Goal: Task Accomplishment & Management: Use online tool/utility

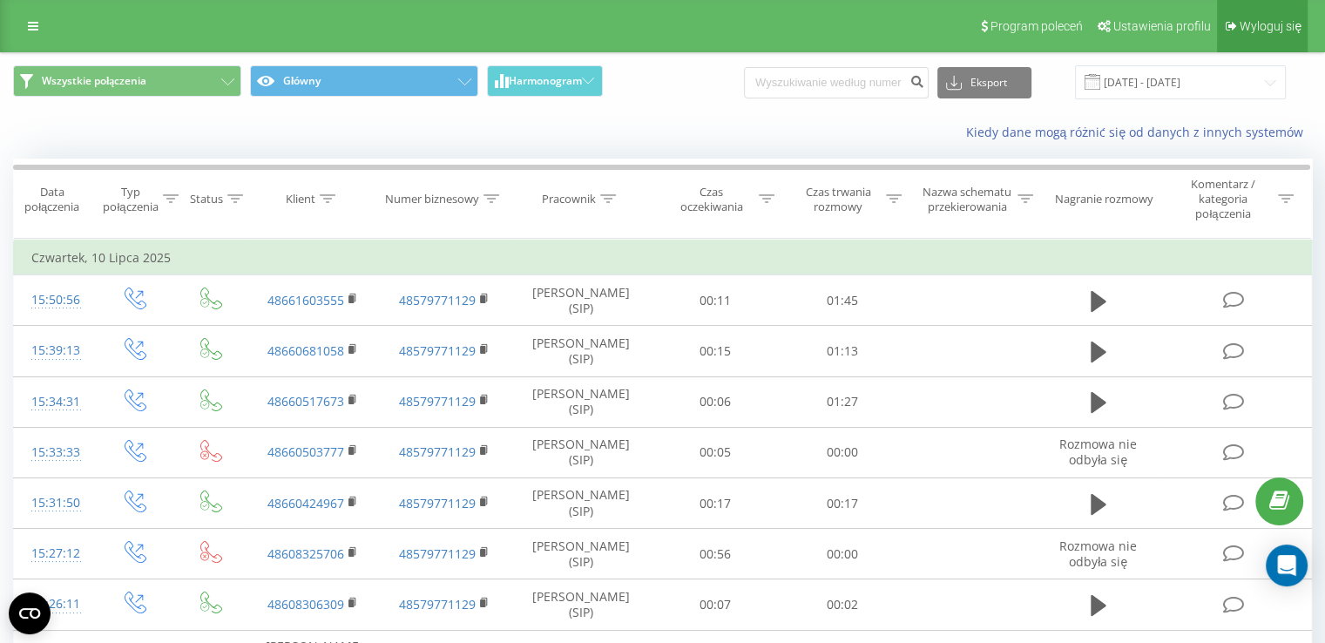
click at [1263, 20] on span "Wyloguj się" at bounding box center [1271, 26] width 62 height 14
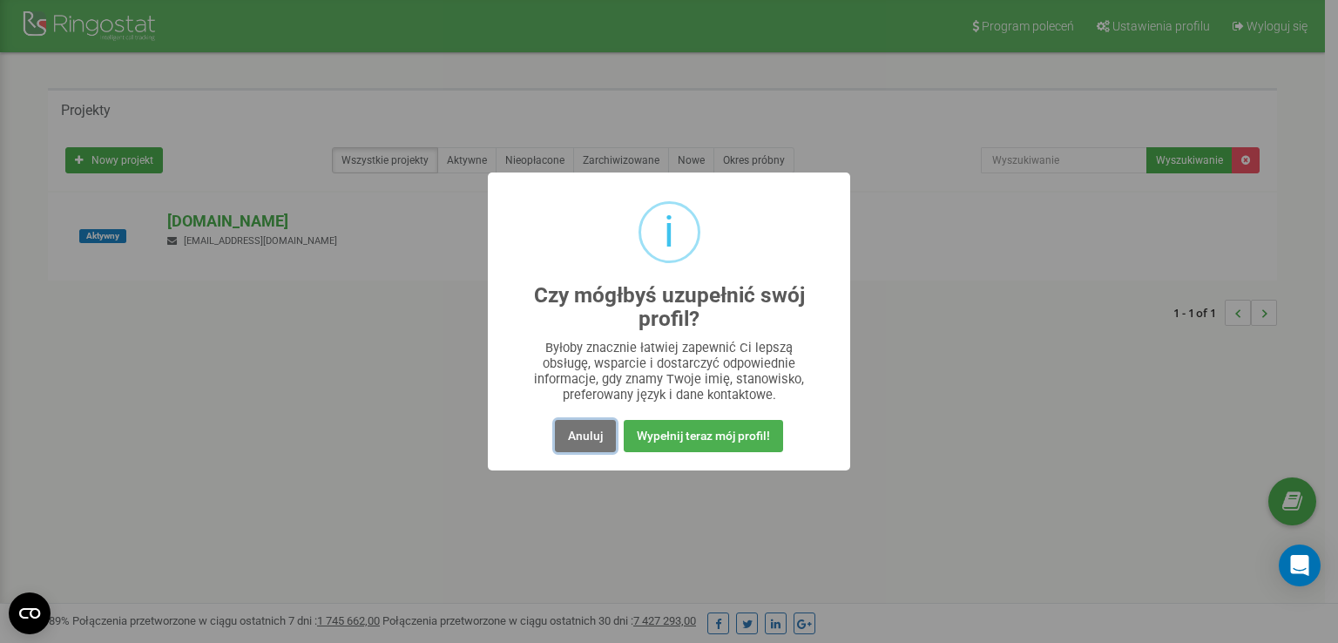
drag, startPoint x: 589, startPoint y: 444, endPoint x: 388, endPoint y: 339, distance: 227.2
click at [589, 444] on button "Anuluj" at bounding box center [585, 436] width 61 height 32
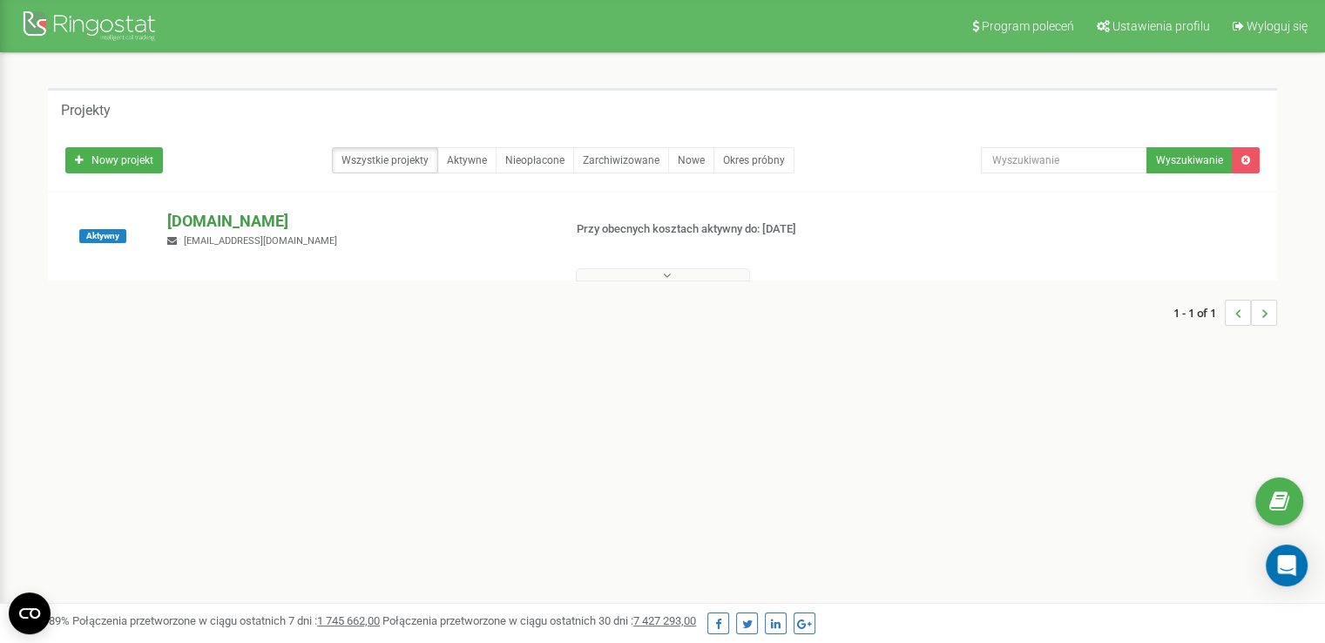
click at [216, 213] on p "[DOMAIN_NAME]" at bounding box center [357, 221] width 381 height 23
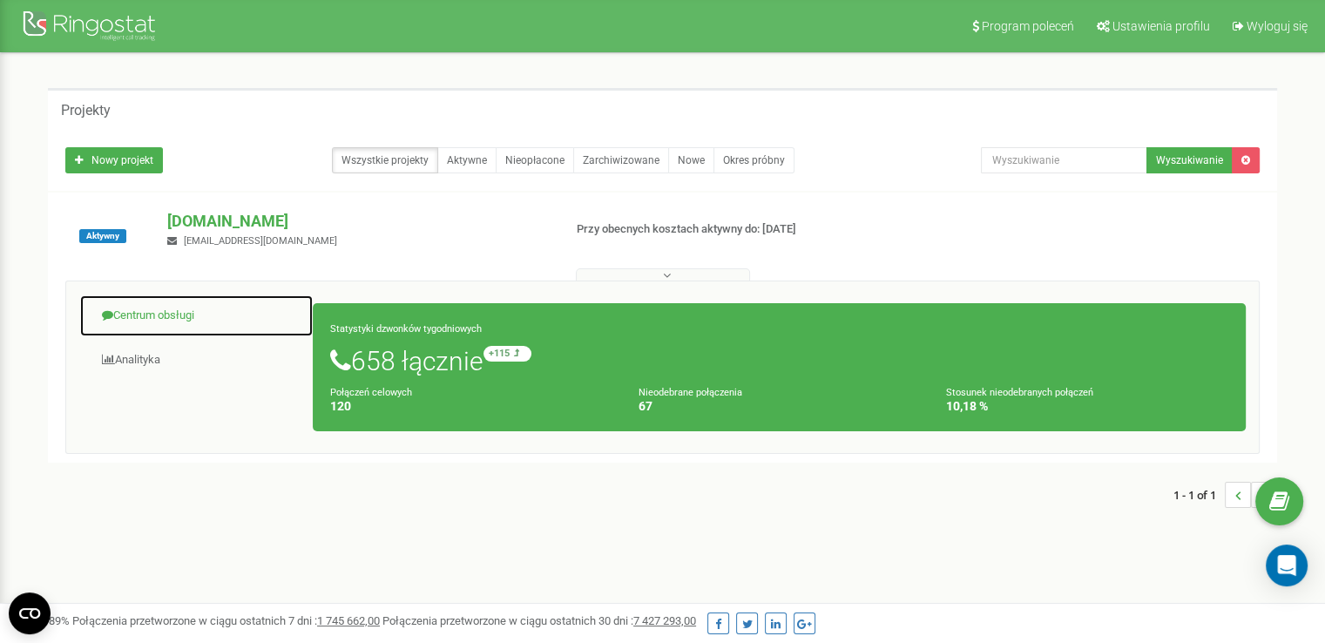
click at [166, 307] on link "Centrum obsługi" at bounding box center [196, 315] width 234 height 43
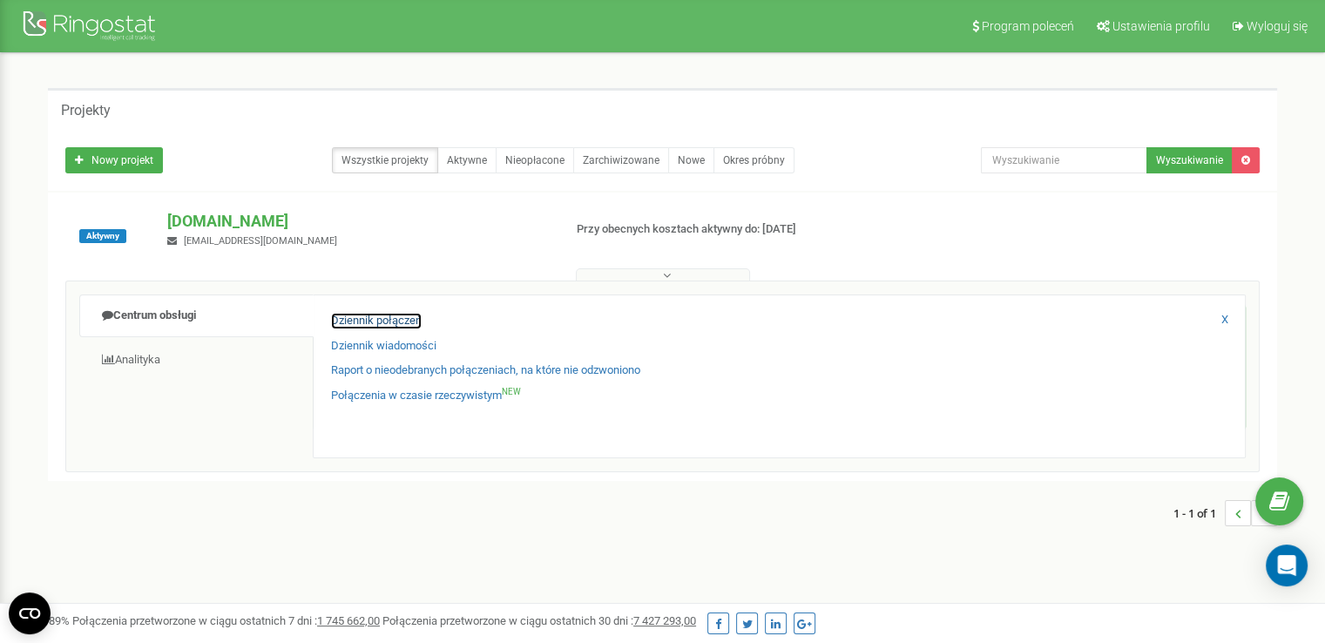
click at [395, 325] on link "Dziennik połączeń" at bounding box center [376, 321] width 91 height 17
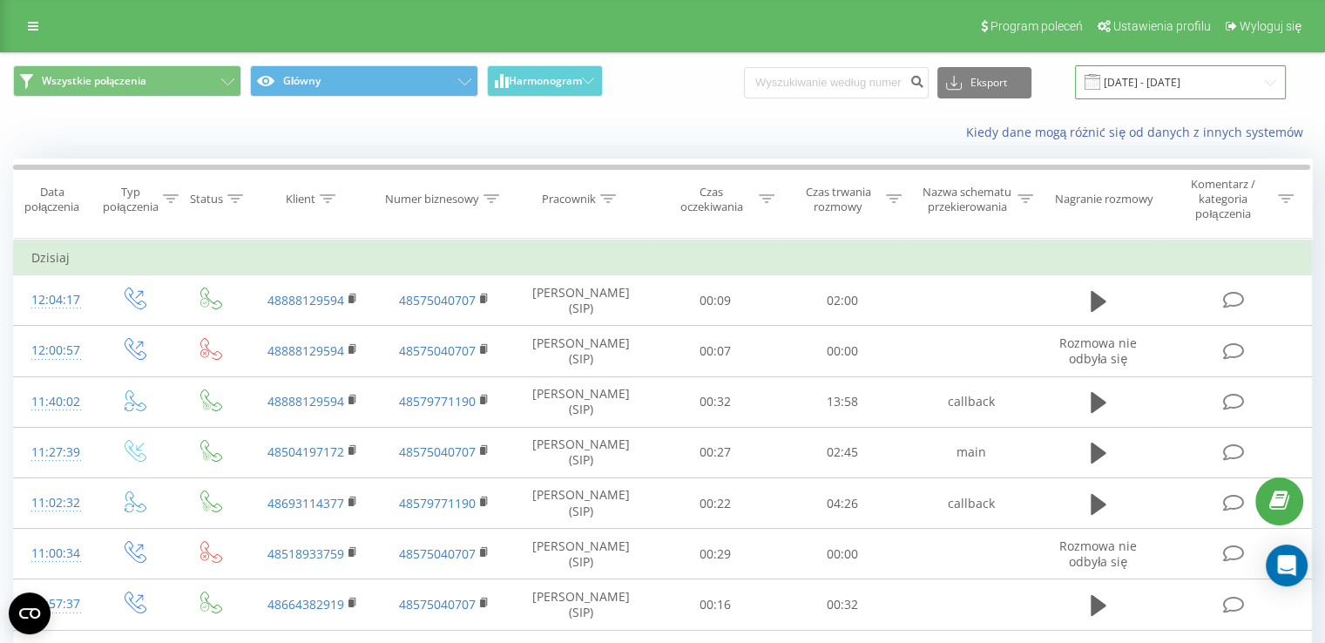
click at [1201, 91] on input "[DATE] - [DATE]" at bounding box center [1180, 82] width 211 height 34
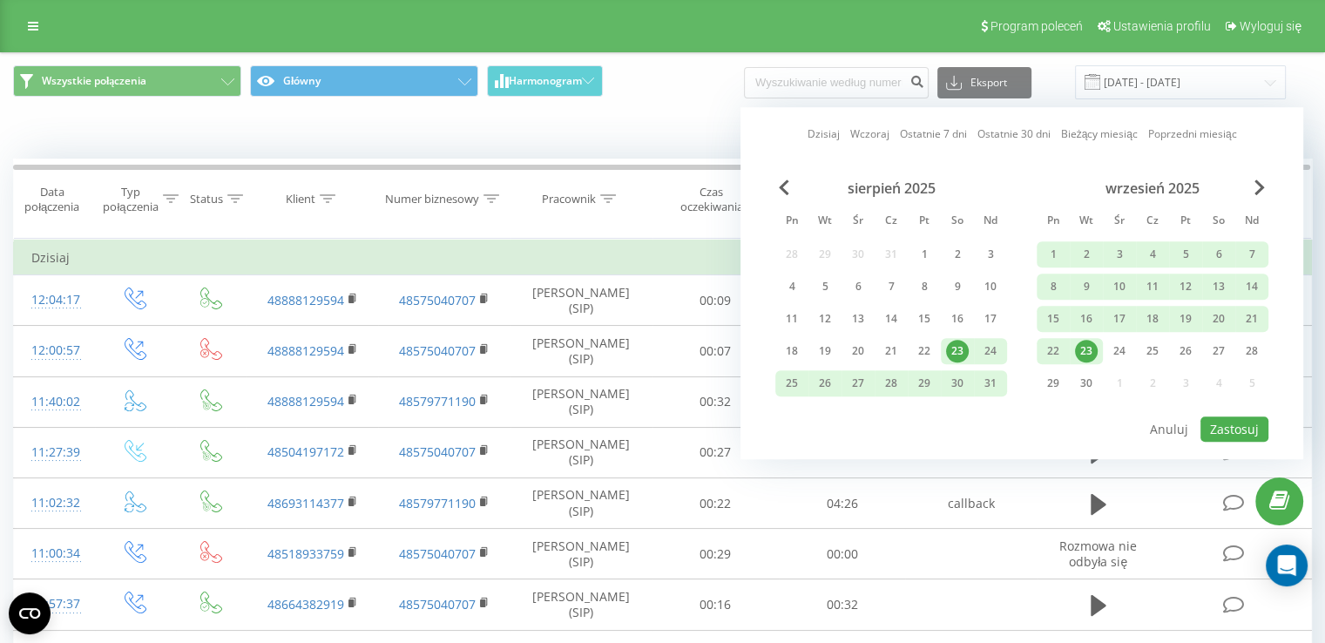
click at [1084, 342] on div "23" at bounding box center [1086, 351] width 23 height 23
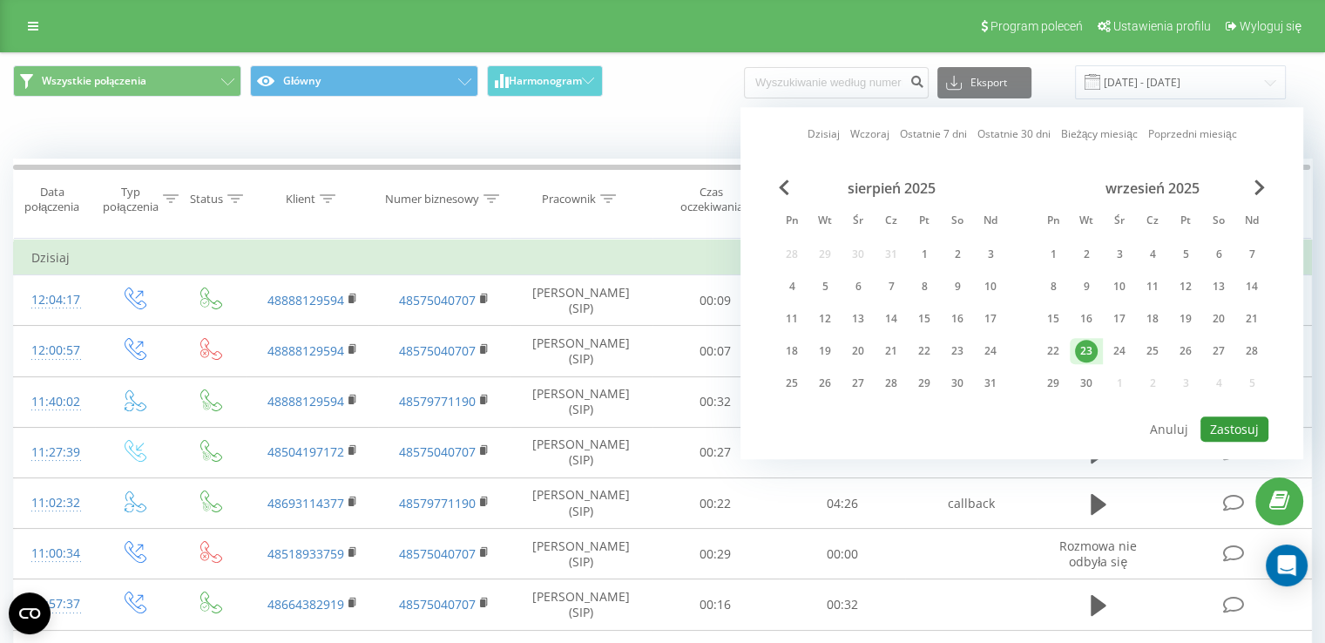
click at [1227, 424] on button "Zastosuj" at bounding box center [1234, 428] width 68 height 25
type input "[DATE] - [DATE]"
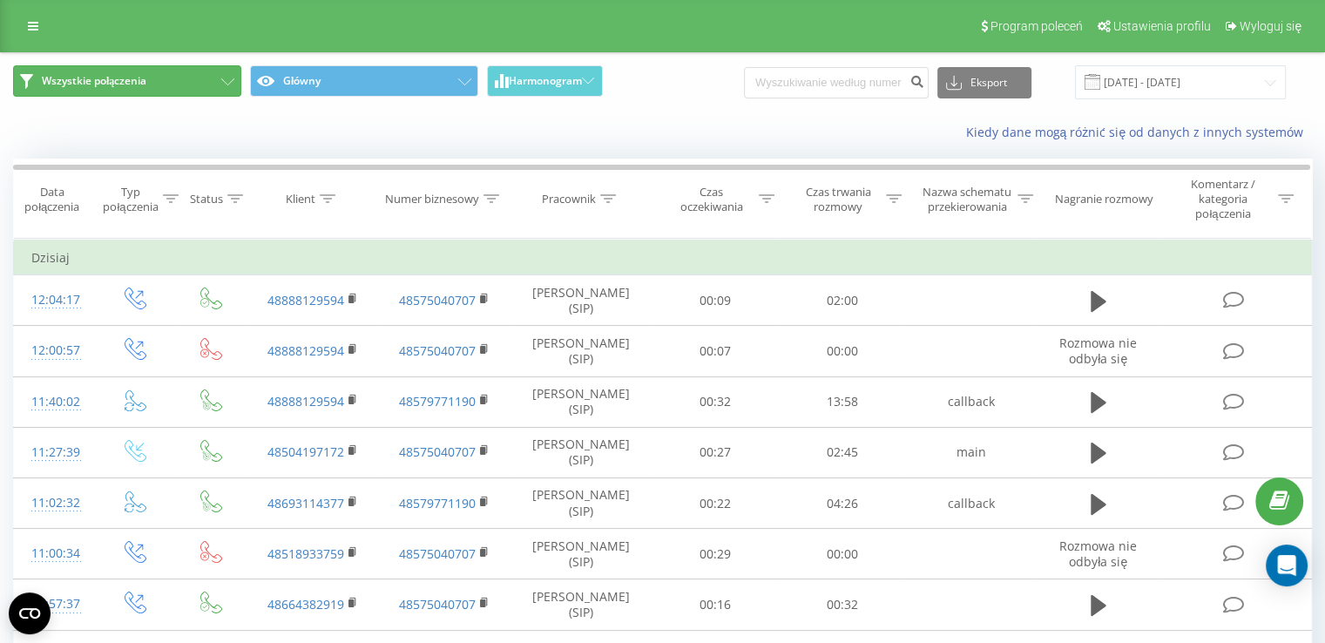
click at [155, 90] on button "Wszystkie połączenia" at bounding box center [127, 80] width 228 height 31
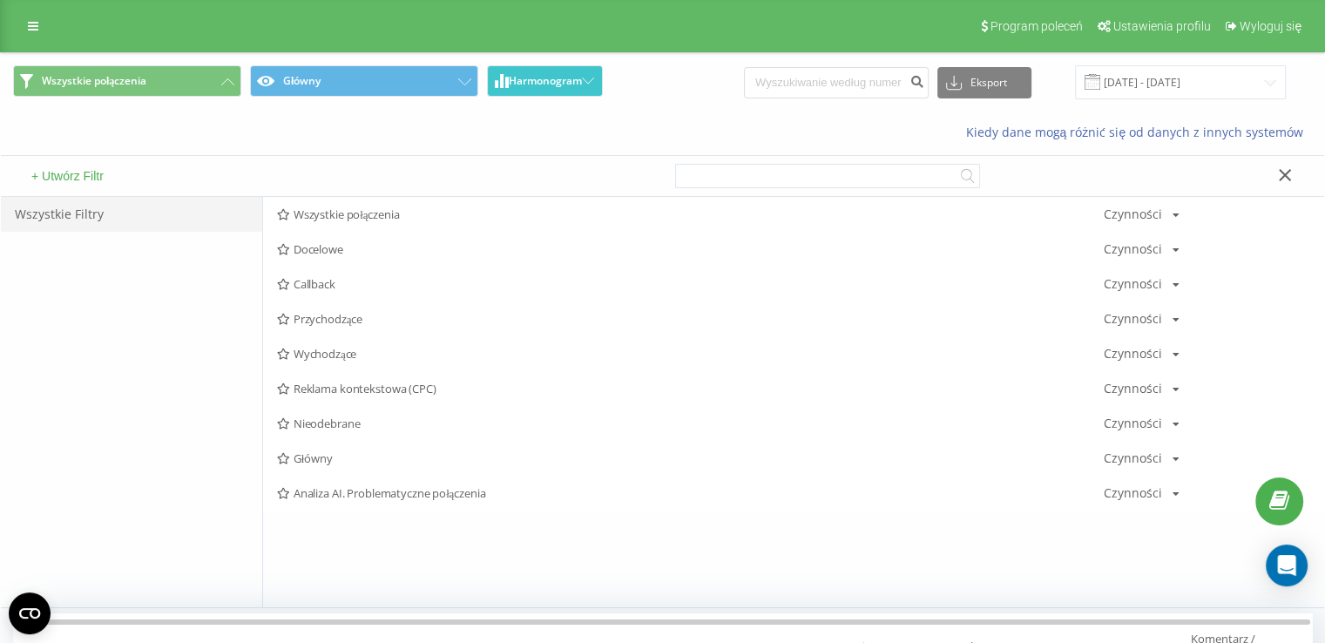
drag, startPoint x: 535, startPoint y: 78, endPoint x: 537, endPoint y: 91, distance: 13.2
click at [535, 79] on span "Harmonogram" at bounding box center [545, 81] width 73 height 12
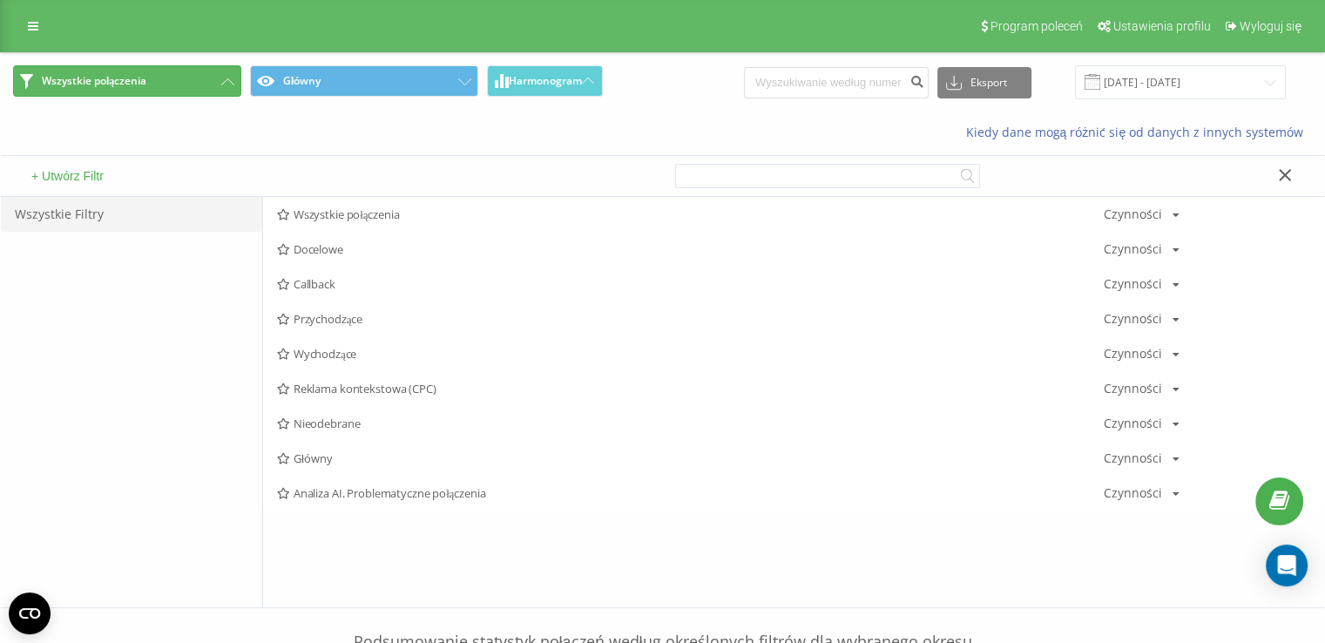
click at [200, 79] on button "Wszystkie połączenia" at bounding box center [127, 80] width 228 height 31
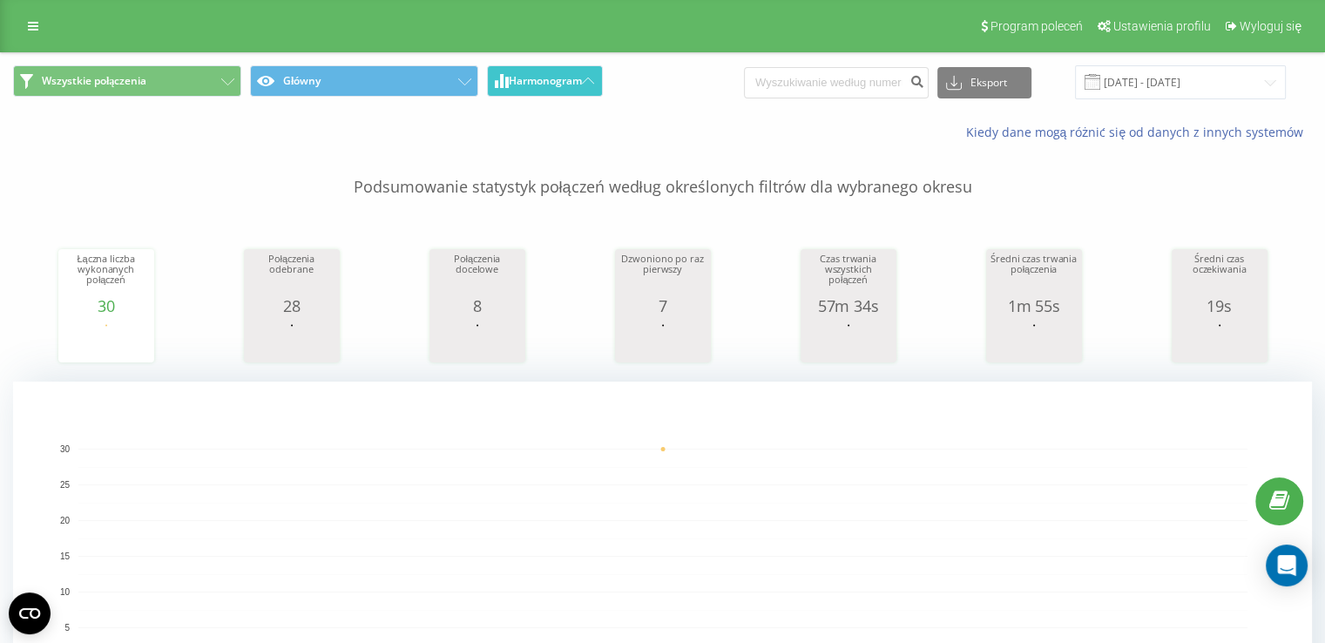
click at [533, 72] on button "Harmonogram" at bounding box center [545, 80] width 116 height 31
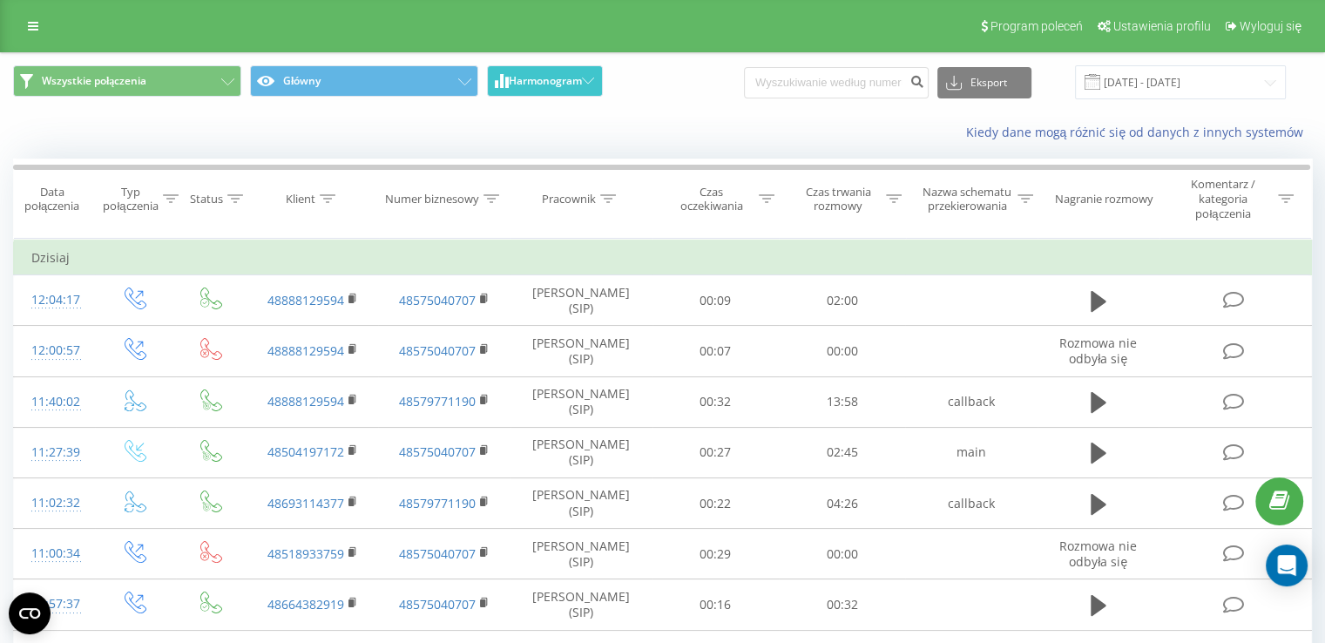
click at [533, 72] on button "Harmonogram" at bounding box center [545, 80] width 116 height 31
